Goal: Transaction & Acquisition: Purchase product/service

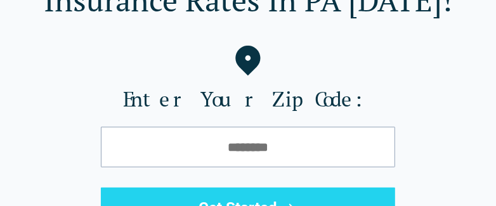
scroll to position [190, 0]
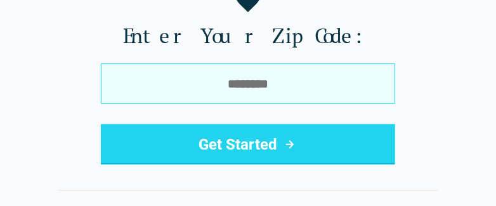
click at [252, 74] on input "tel" at bounding box center [248, 83] width 294 height 41
type input "*****"
click at [101, 124] on button "Get Started" at bounding box center [248, 144] width 294 height 41
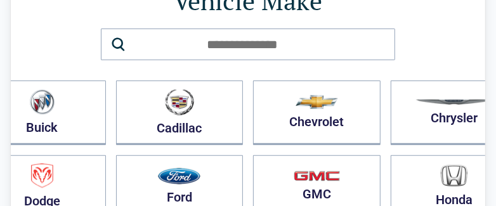
scroll to position [127, 0]
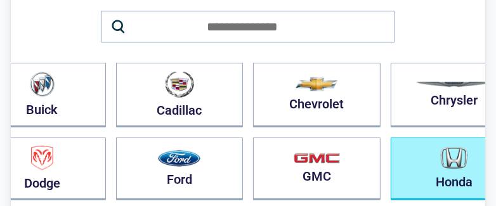
click at [390, 154] on button "Honda" at bounding box center [453, 169] width 127 height 63
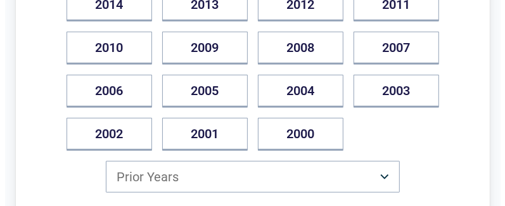
scroll to position [507, 0]
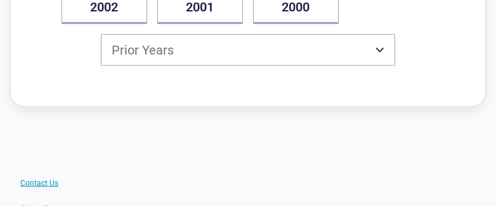
click at [180, 55] on html "Back [US_STATE] Drivers Can Save Up to $500/year Vehicle Year [DATE] 2025 2024 …" at bounding box center [248, 140] width 496 height 1294
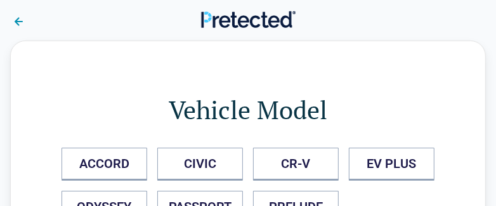
scroll to position [63, 0]
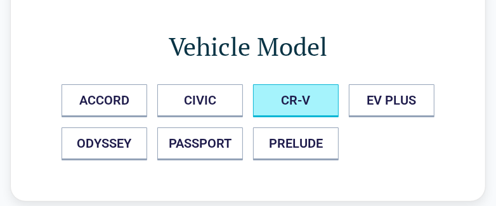
click at [288, 98] on button "CR-V" at bounding box center [296, 100] width 86 height 33
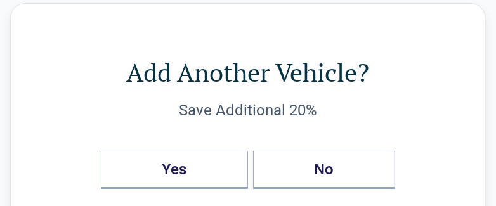
scroll to position [127, 0]
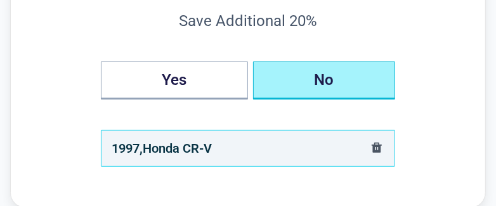
click at [280, 82] on button "No" at bounding box center [324, 80] width 142 height 38
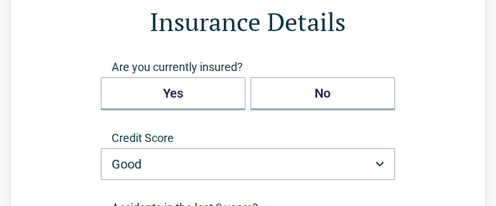
scroll to position [0, 0]
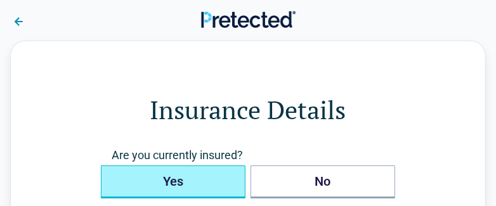
click at [214, 178] on button "Yes" at bounding box center [173, 181] width 145 height 33
click at [225, 171] on button "Yes" at bounding box center [173, 181] width 145 height 33
drag, startPoint x: 211, startPoint y: 177, endPoint x: 212, endPoint y: 165, distance: 12.1
click at [211, 176] on button "Yes" at bounding box center [173, 181] width 145 height 33
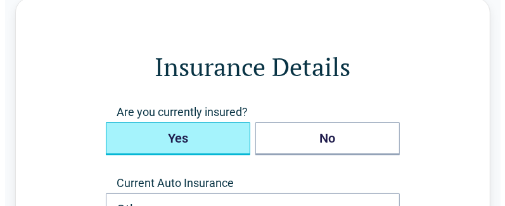
scroll to position [127, 0]
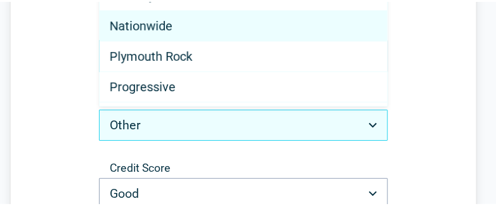
scroll to position [571, 0]
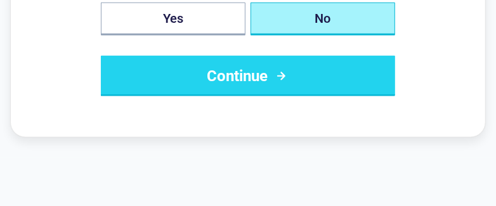
scroll to position [380, 0]
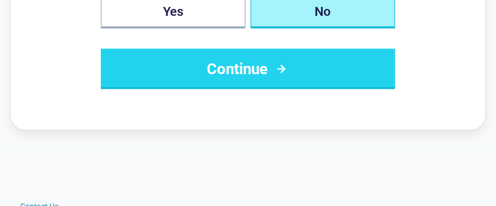
click at [201, 74] on button "Continue" at bounding box center [248, 69] width 294 height 41
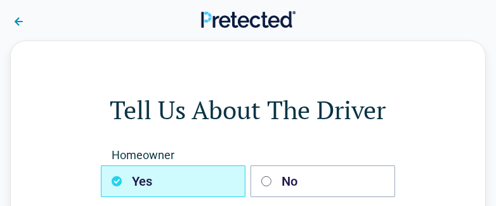
scroll to position [63, 0]
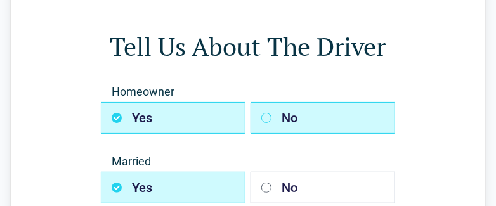
click at [262, 108] on button "No" at bounding box center [322, 118] width 145 height 32
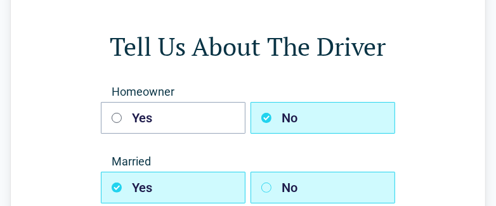
click at [294, 181] on button "No" at bounding box center [322, 188] width 145 height 32
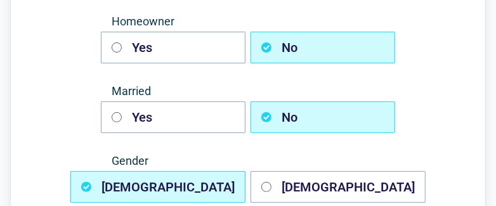
scroll to position [190, 0]
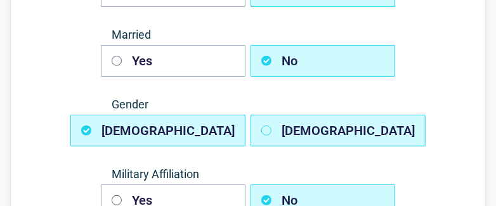
click at [285, 141] on button "Female" at bounding box center [337, 131] width 175 height 32
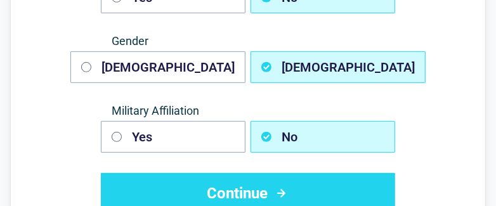
scroll to position [316, 0]
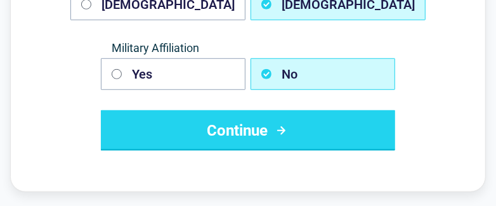
click at [285, 141] on button "Continue" at bounding box center [248, 130] width 294 height 41
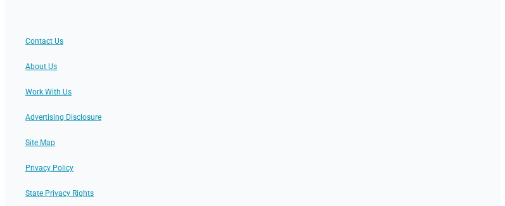
scroll to position [0, 0]
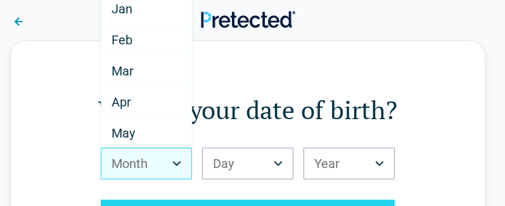
scroll to position [186, 0]
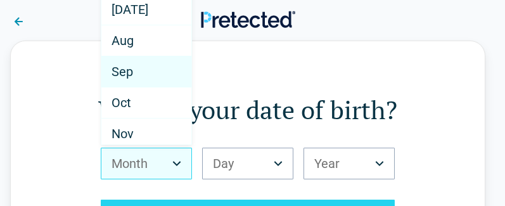
select select "*"
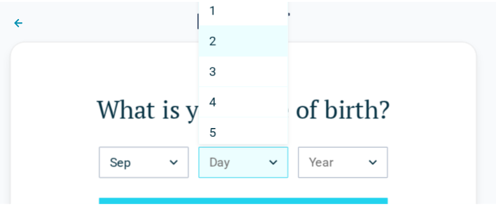
scroll to position [771, 0]
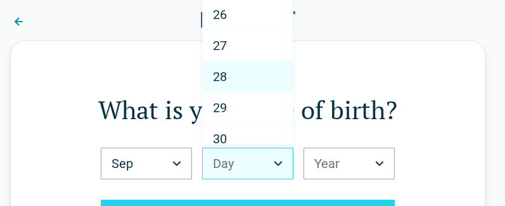
select select "**"
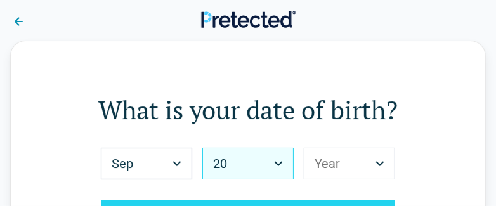
select select "**"
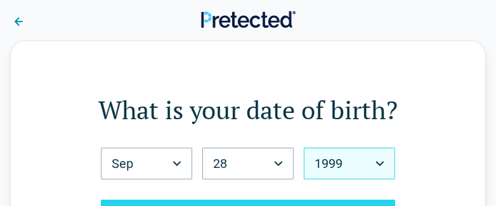
select select "****"
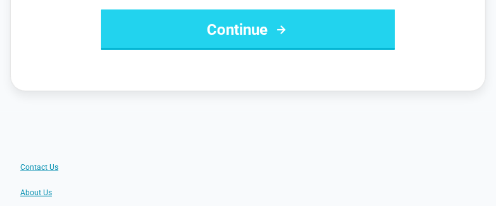
click at [211, 43] on button "Continue" at bounding box center [248, 30] width 294 height 41
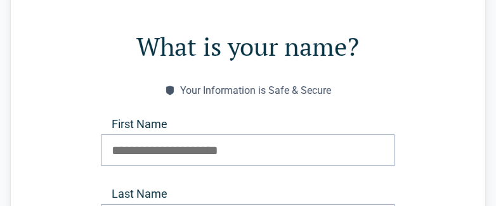
scroll to position [127, 0]
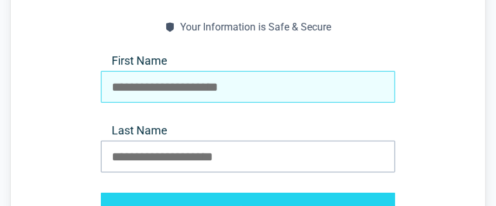
click at [204, 84] on input "First Name" at bounding box center [248, 87] width 294 height 32
type input "******"
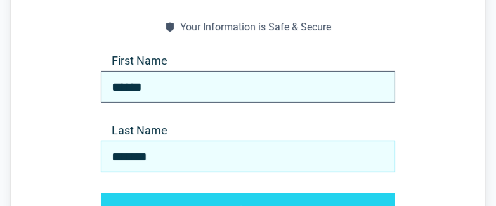
type input "*******"
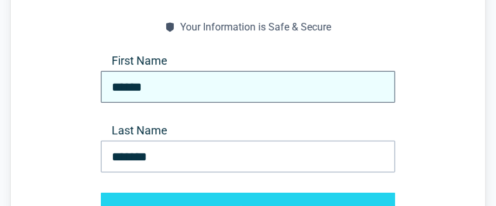
scroll to position [152, 0]
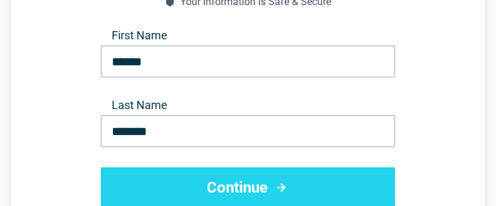
click at [230, 173] on button "Continue" at bounding box center [248, 187] width 294 height 41
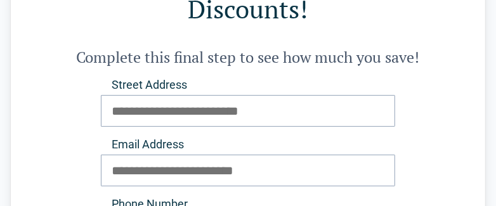
scroll to position [127, 0]
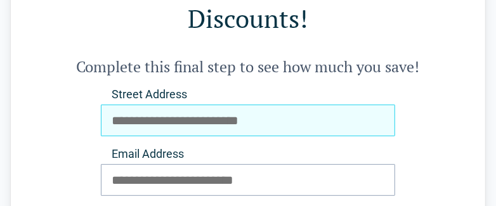
click at [207, 126] on input "Street Address" at bounding box center [248, 121] width 294 height 32
type input "**********"
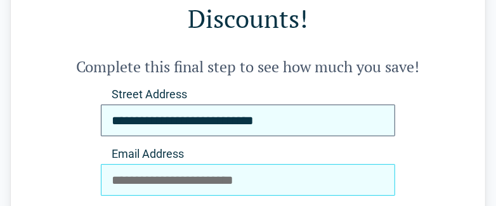
type input "**********"
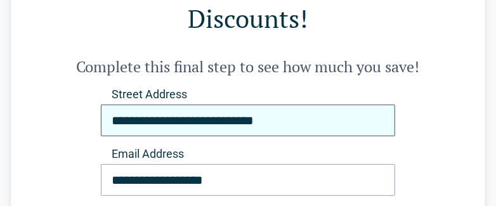
type input "**********"
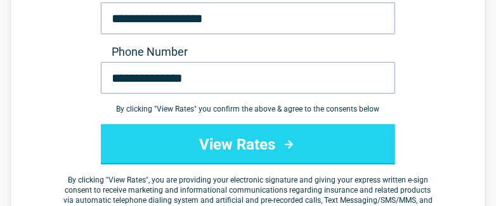
scroll to position [316, 0]
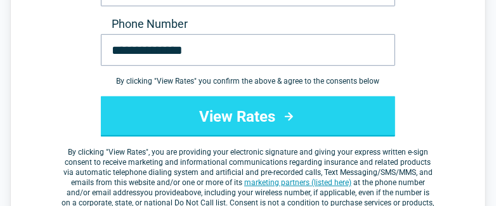
click at [205, 122] on button "View Rates" at bounding box center [248, 116] width 294 height 41
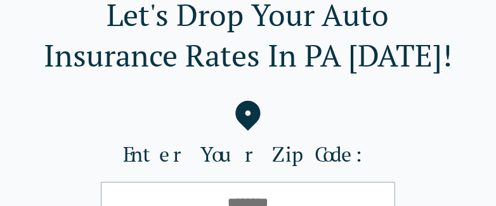
scroll to position [63, 0]
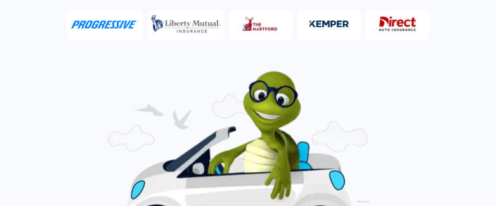
scroll to position [444, 0]
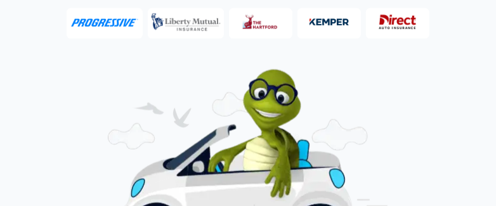
click at [315, 20] on img at bounding box center [329, 22] width 51 height 27
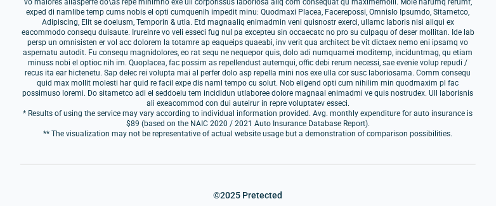
scroll to position [2347, 0]
